Goal: Information Seeking & Learning: Learn about a topic

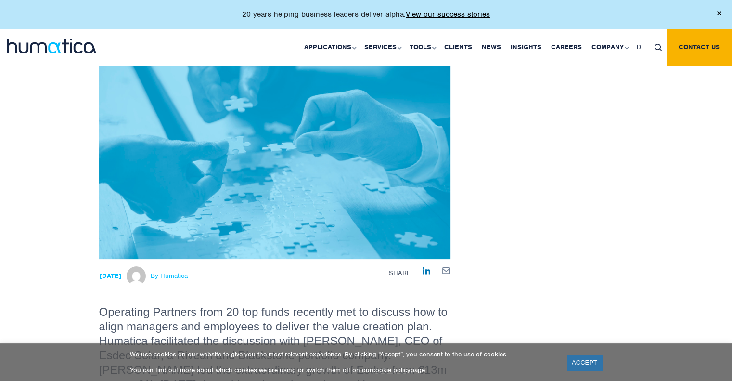
scroll to position [96, 0]
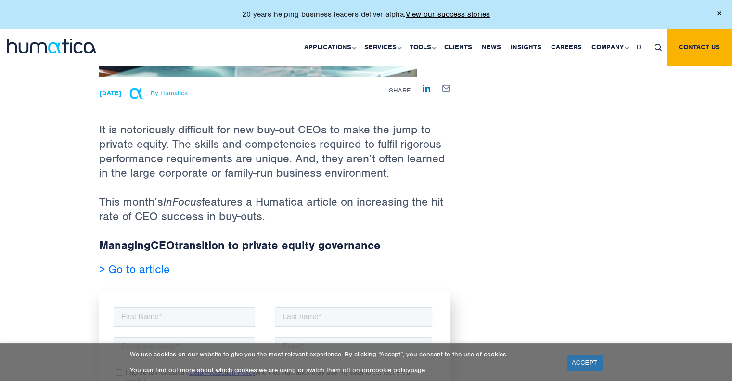
scroll to position [292, 0]
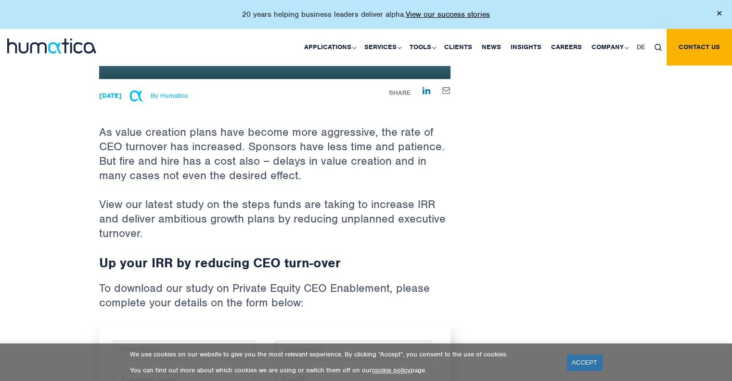
scroll to position [385, 0]
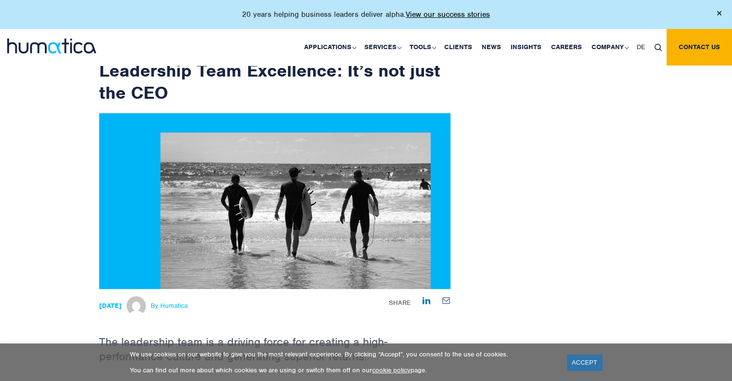
scroll to position [144, 0]
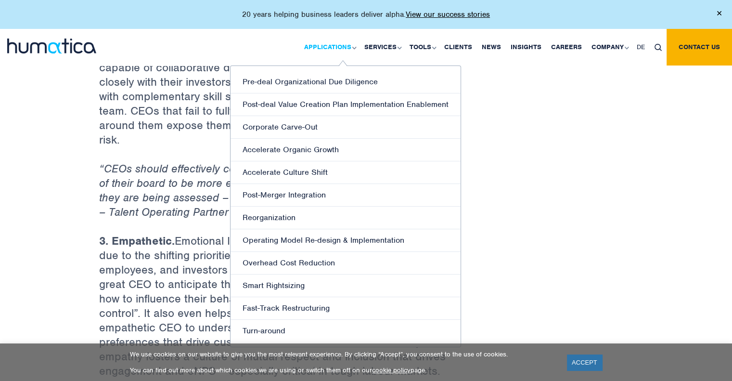
scroll to position [963, 0]
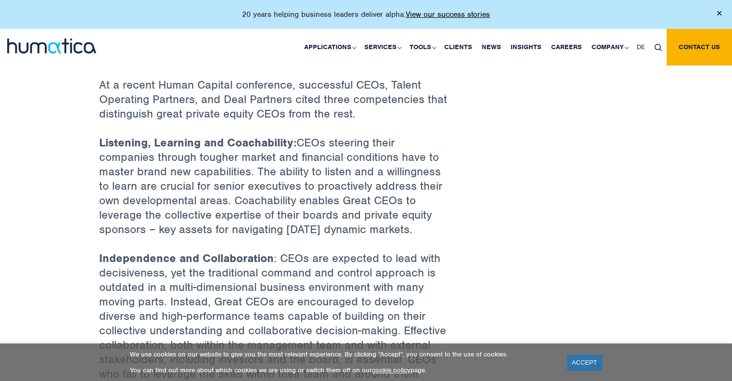
scroll to position [433, 0]
